Goal: Navigation & Orientation: Find specific page/section

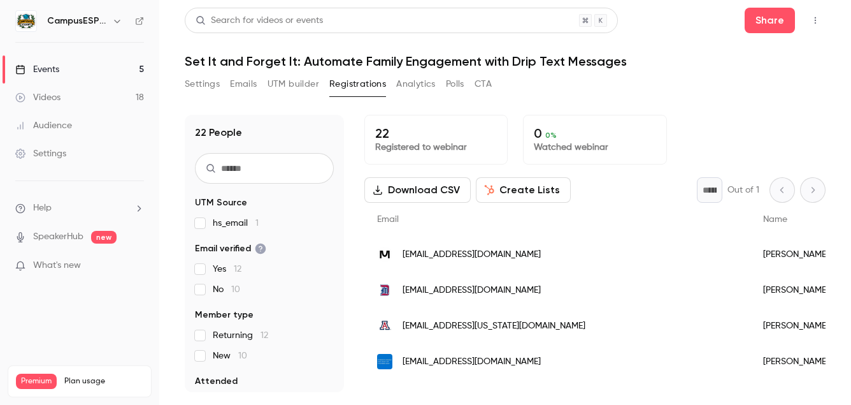
click at [76, 72] on link "Events 5" at bounding box center [79, 69] width 159 height 28
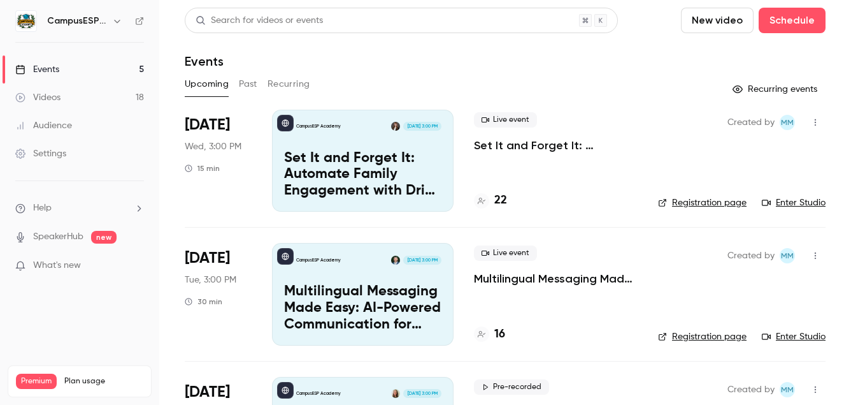
click at [90, 65] on link "Events 5" at bounding box center [79, 69] width 159 height 28
